Goal: Transaction & Acquisition: Purchase product/service

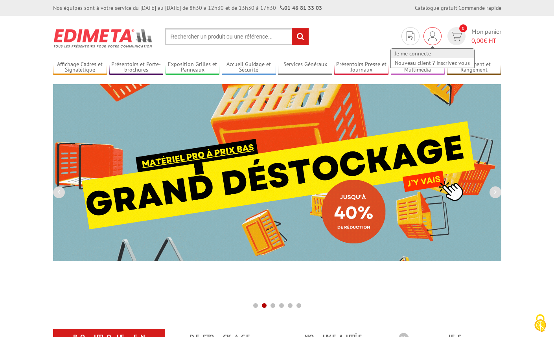
click at [424, 52] on link "Je me connecte" at bounding box center [432, 53] width 83 height 9
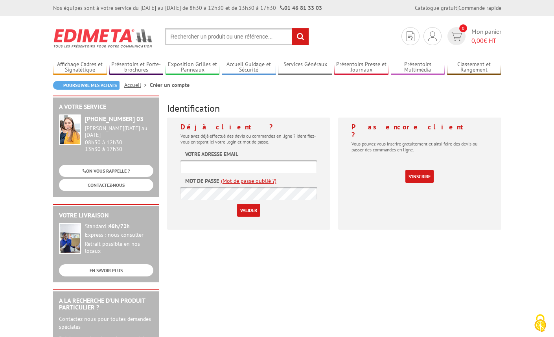
type input "[EMAIL_ADDRESS][DOMAIN_NAME]"
click at [244, 213] on input "Valider" at bounding box center [248, 210] width 23 height 13
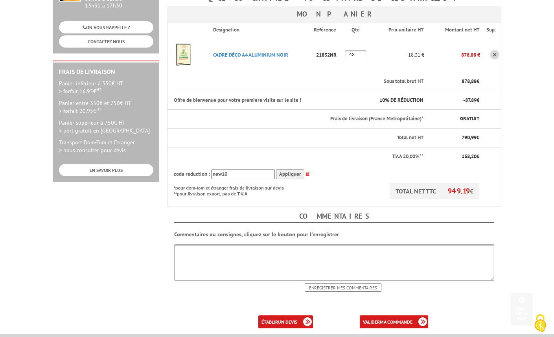
scroll to position [180, 0]
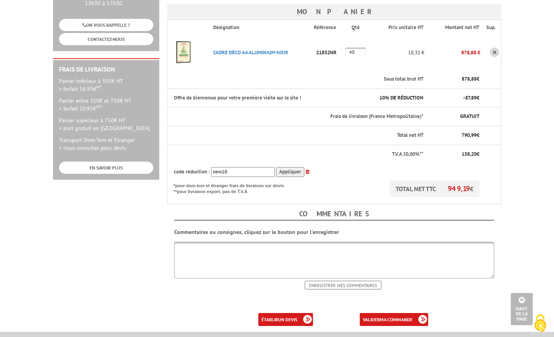
click at [288, 242] on textarea at bounding box center [334, 260] width 320 height 37
drag, startPoint x: 312, startPoint y: 227, endPoint x: 208, endPoint y: 225, distance: 103.8
click at [208, 242] on textarea "Bonjour, pouvez vous livrer dans un point relais a [GEOGRAPHIC_DATA]" at bounding box center [334, 260] width 320 height 37
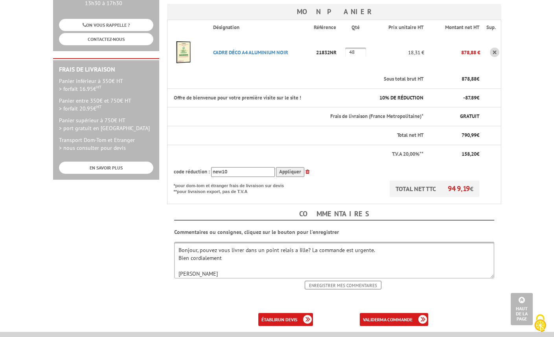
type textarea "Bonjour, pouvez vous livrer dans un point relais a Iille? La commande est urgen…"
click at [344, 281] on input "Enregistrer mes commentaires" at bounding box center [343, 285] width 77 height 9
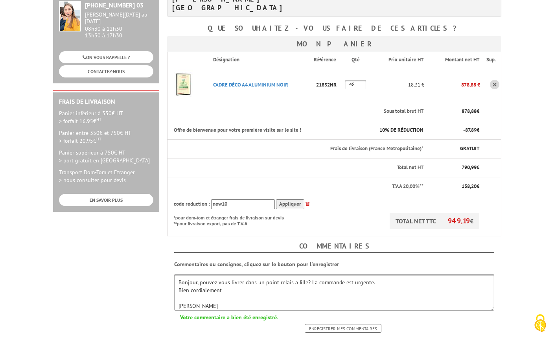
scroll to position [165, 0]
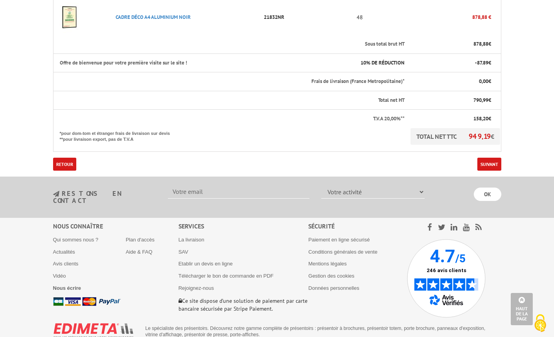
scroll to position [246, 0]
click at [489, 158] on link "Suivant" at bounding box center [489, 164] width 24 height 13
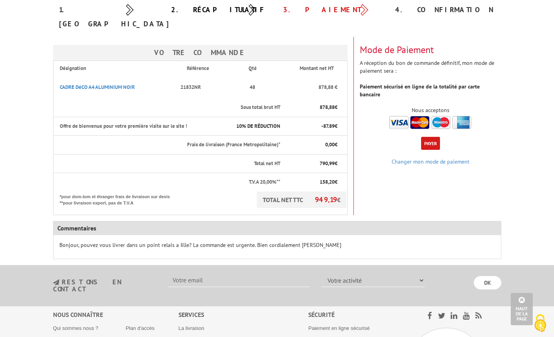
scroll to position [88, 0]
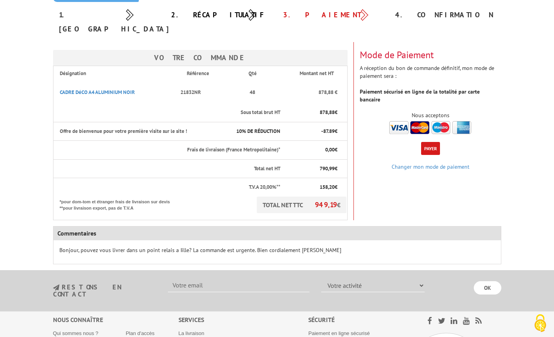
click at [463, 121] on img at bounding box center [430, 127] width 82 height 13
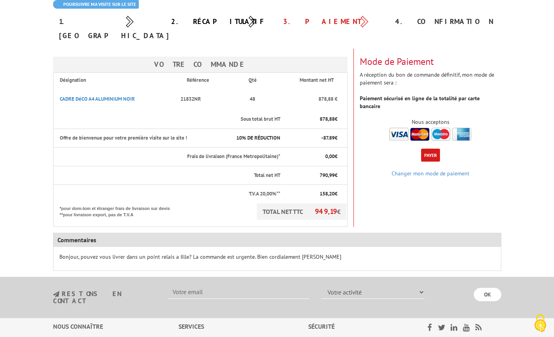
scroll to position [80, 0]
click at [431, 149] on button "Payer" at bounding box center [430, 155] width 19 height 13
